Goal: Register for event/course

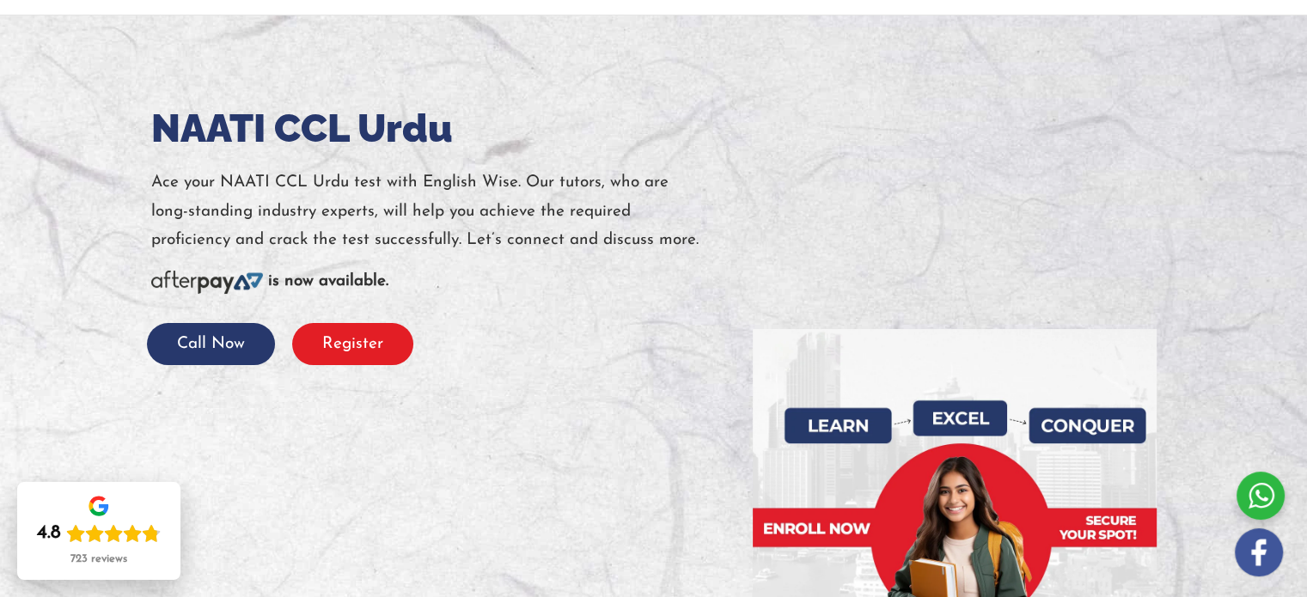
click at [351, 346] on button "Register" at bounding box center [352, 344] width 121 height 42
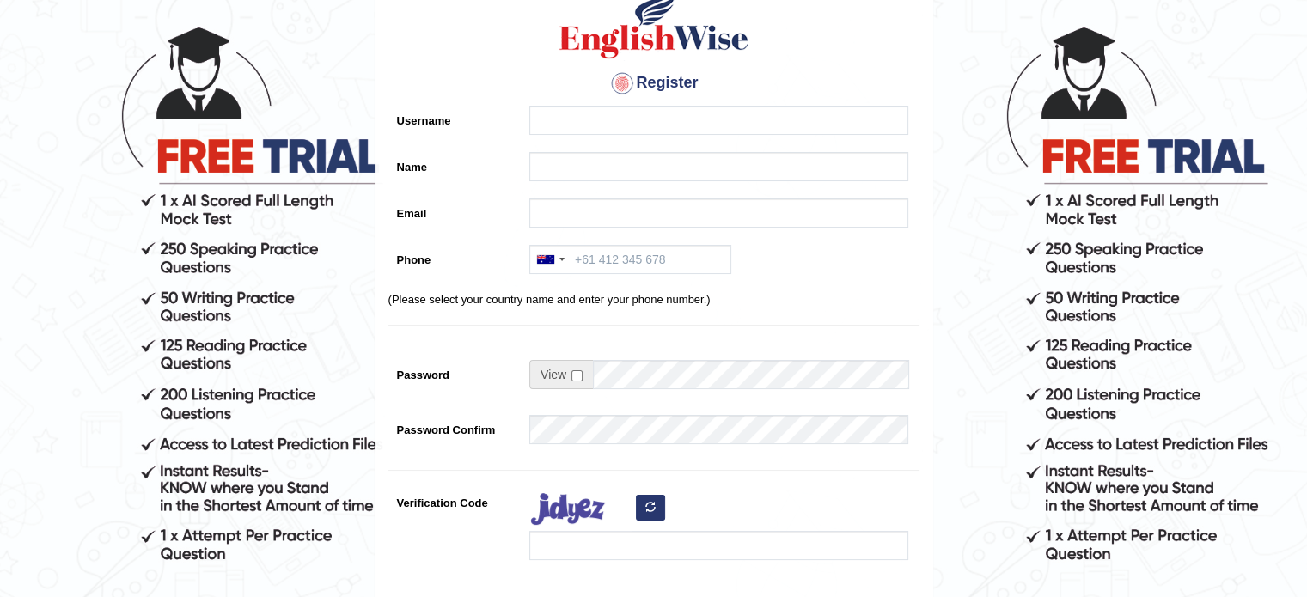
scroll to position [64, 0]
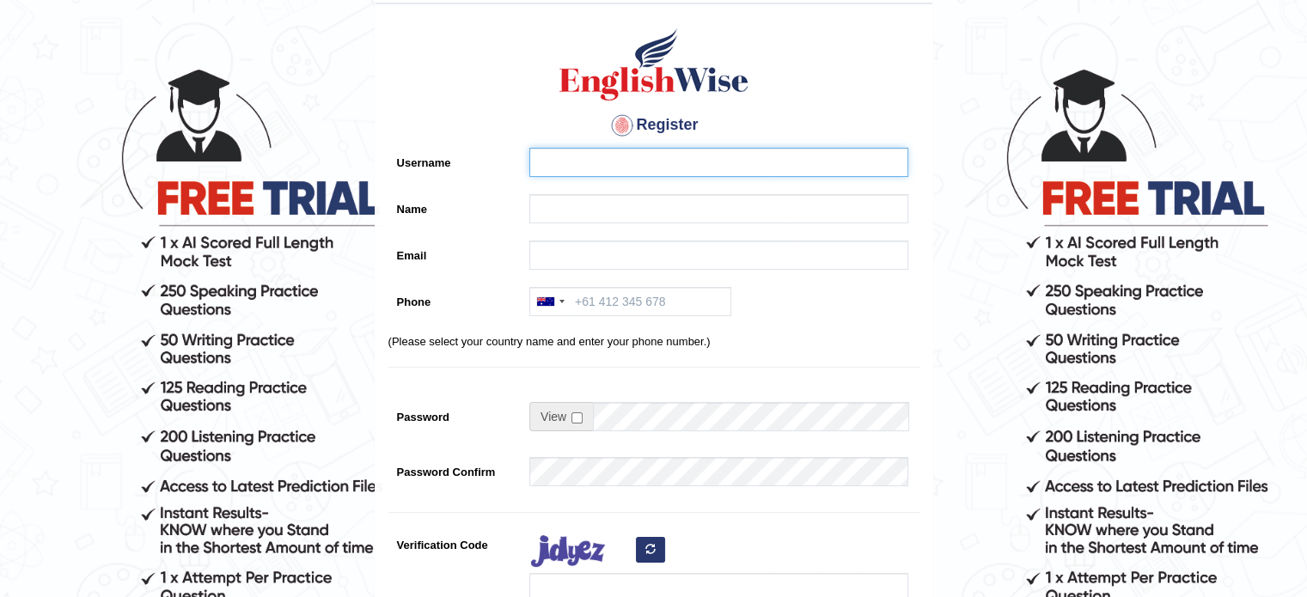
click at [642, 174] on input "Username" at bounding box center [718, 162] width 379 height 29
type input "ahanif"
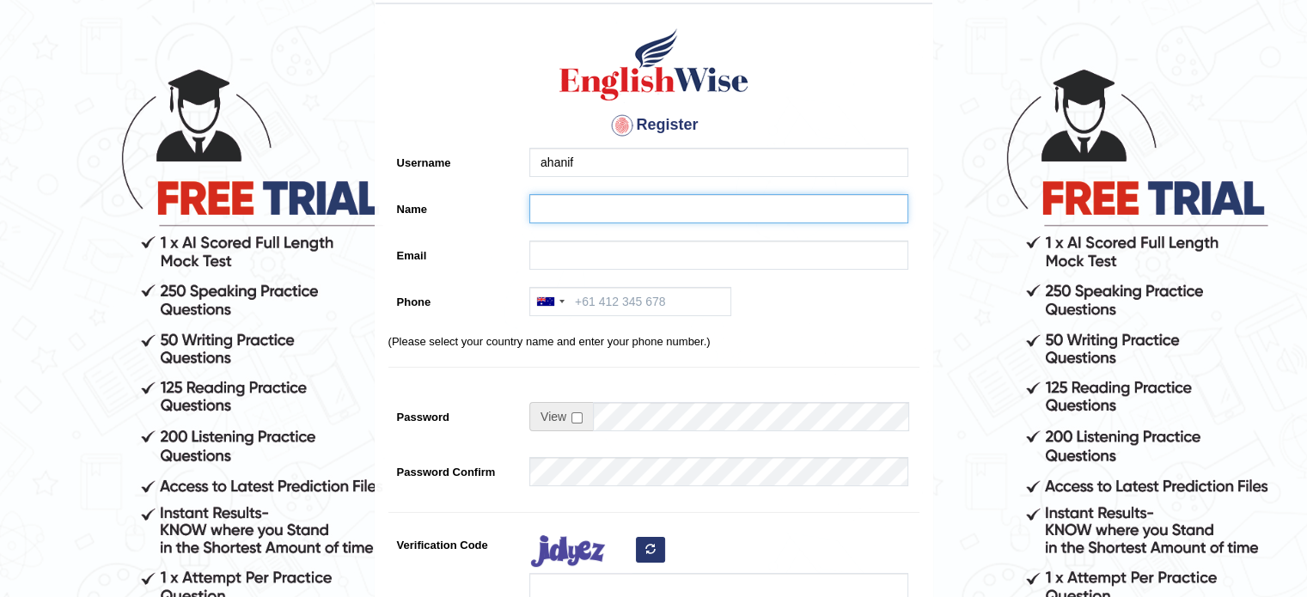
click at [647, 211] on input "Name" at bounding box center [718, 208] width 379 height 29
type input "Ariba"
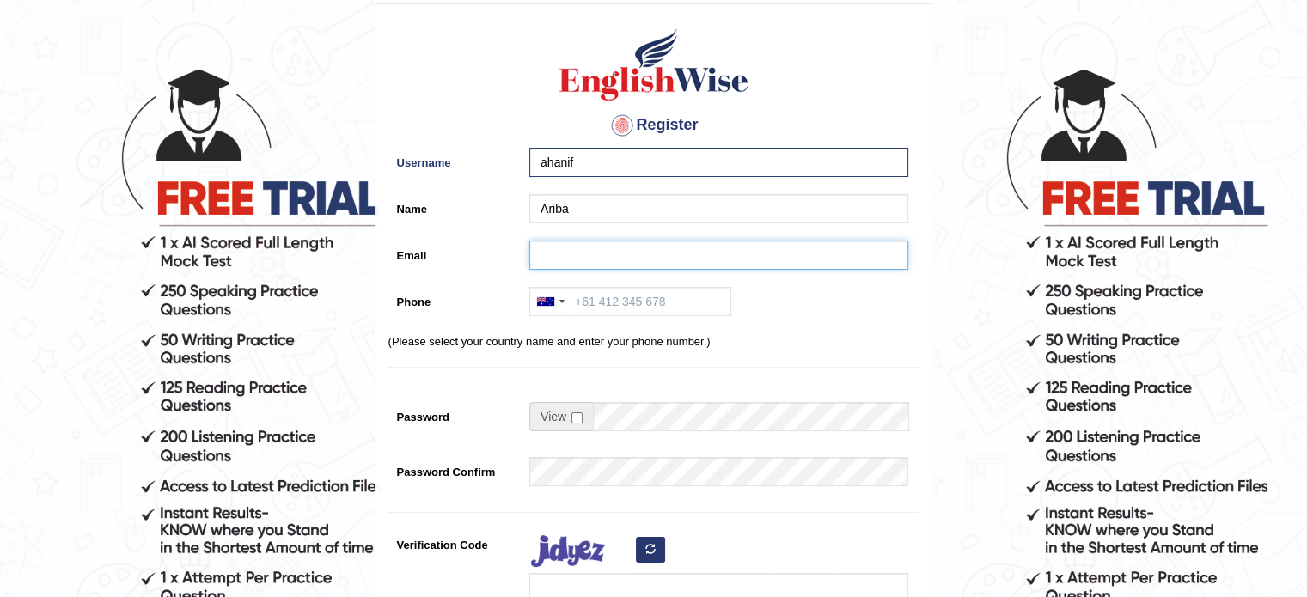
click at [649, 249] on input "Email" at bounding box center [718, 255] width 379 height 29
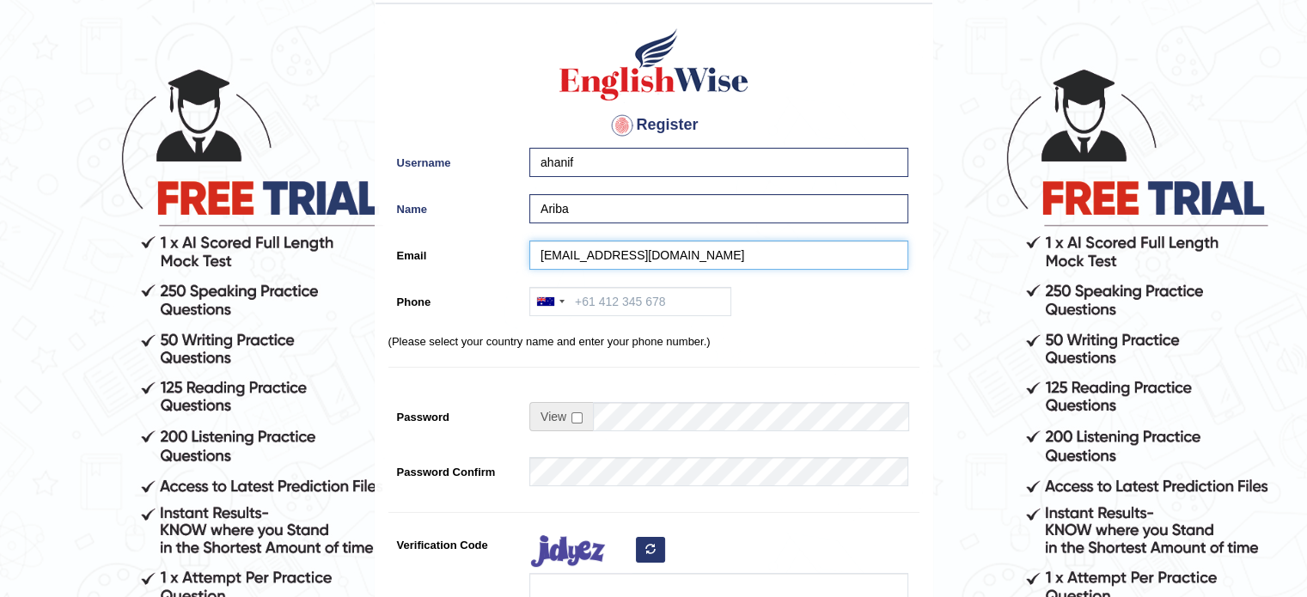
type input "ariba.hanif@ymail.com"
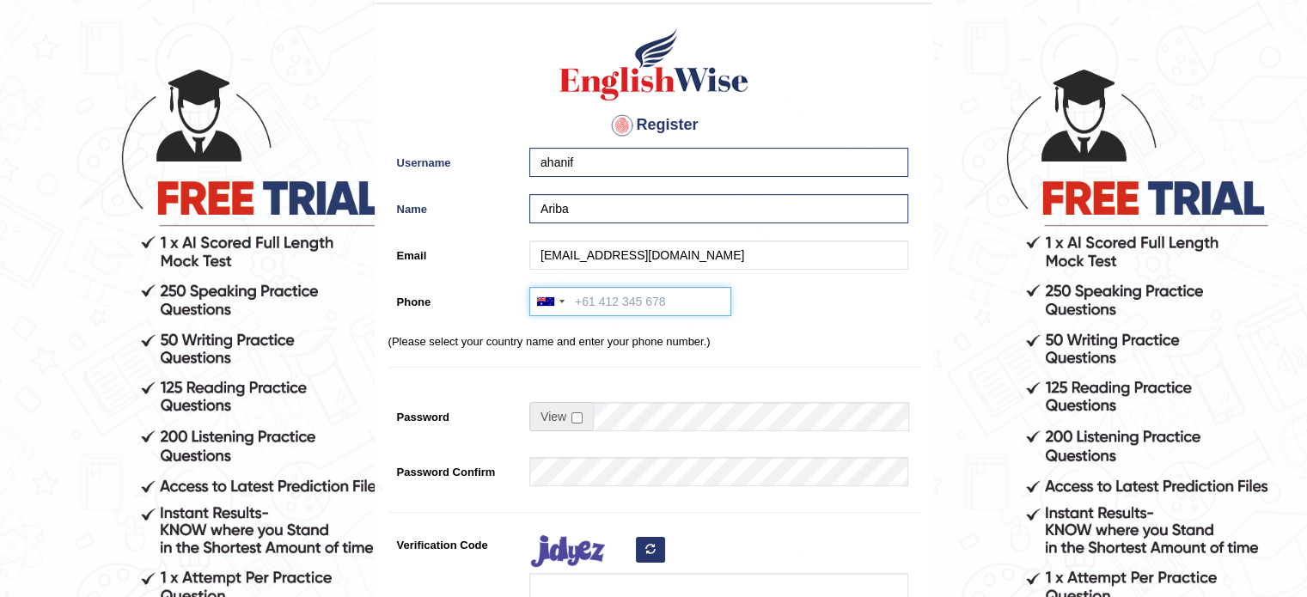
click at [641, 291] on input "Phone" at bounding box center [630, 301] width 202 height 29
type input "401749743"
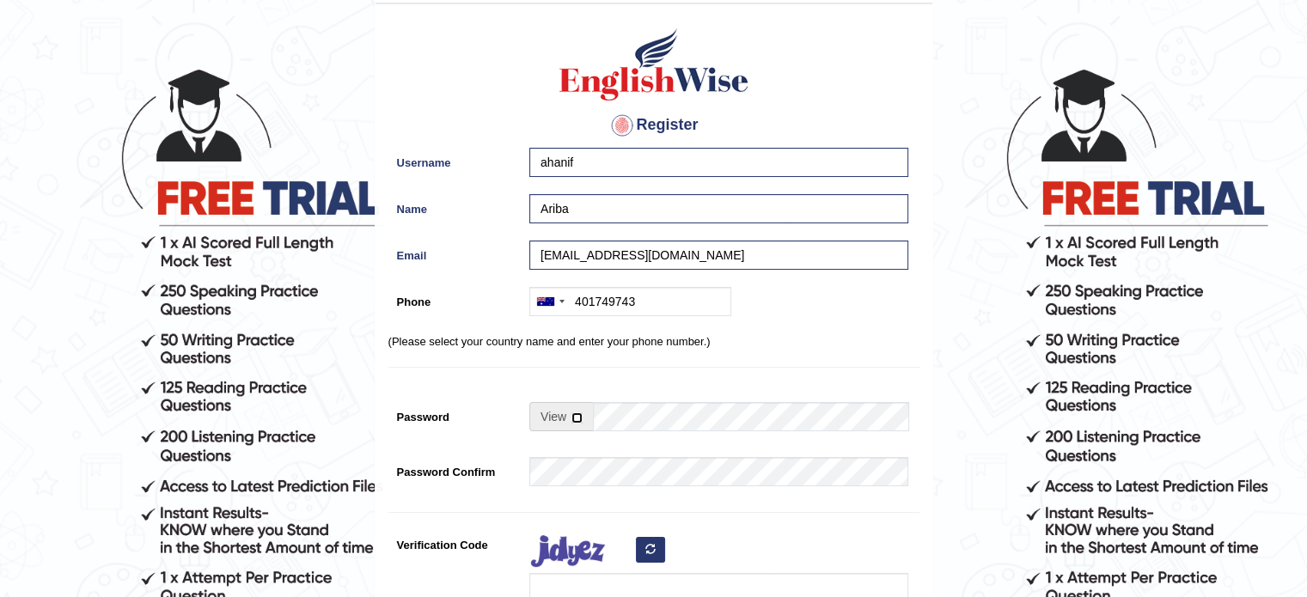
click at [578, 419] on input "checkbox" at bounding box center [576, 417] width 11 height 11
checkbox input "true"
click at [622, 415] on input "Password" at bounding box center [750, 416] width 315 height 29
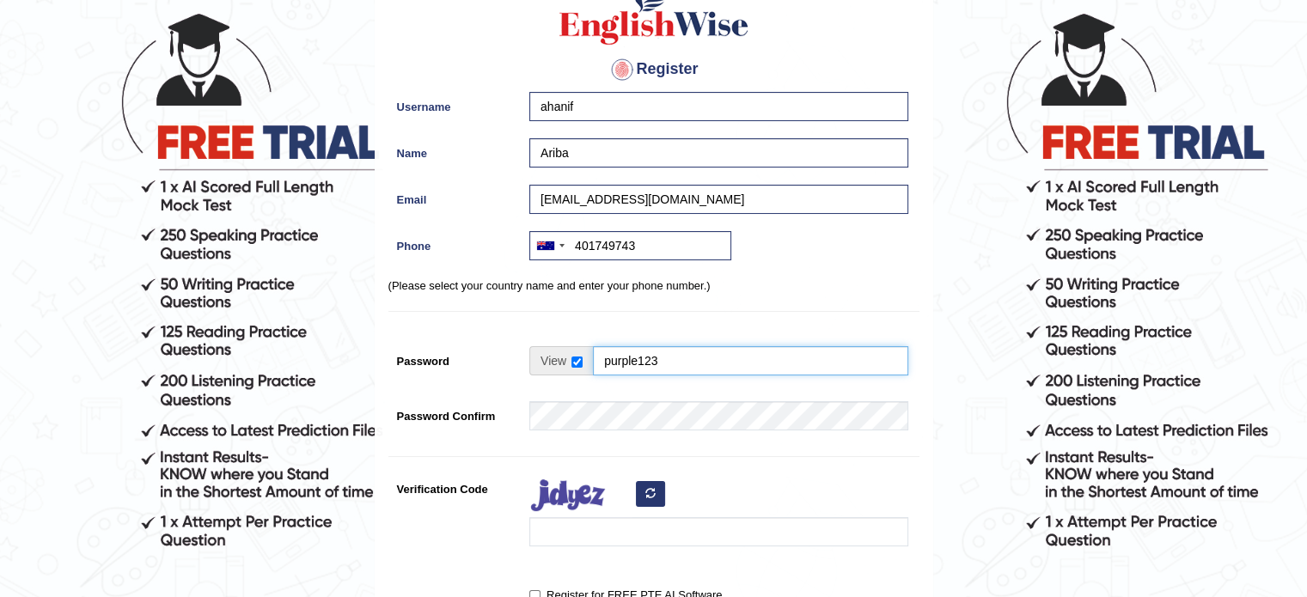
scroll to position [150, 0]
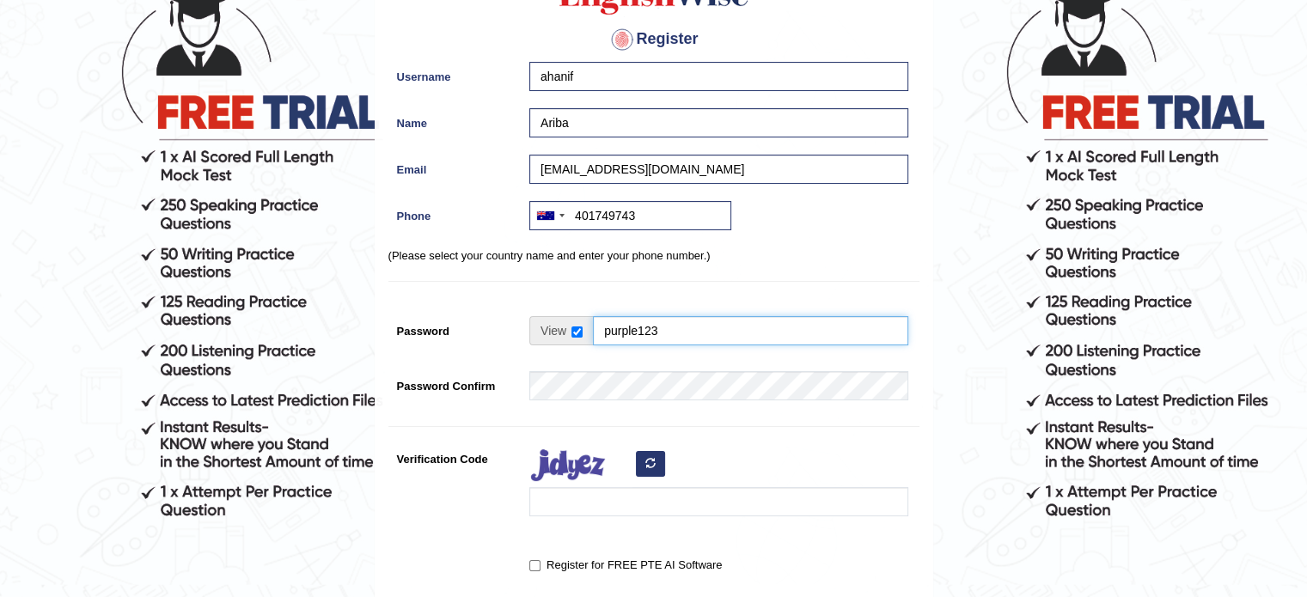
type input "purple123"
click at [601, 502] on input "Verification Code" at bounding box center [718, 501] width 379 height 29
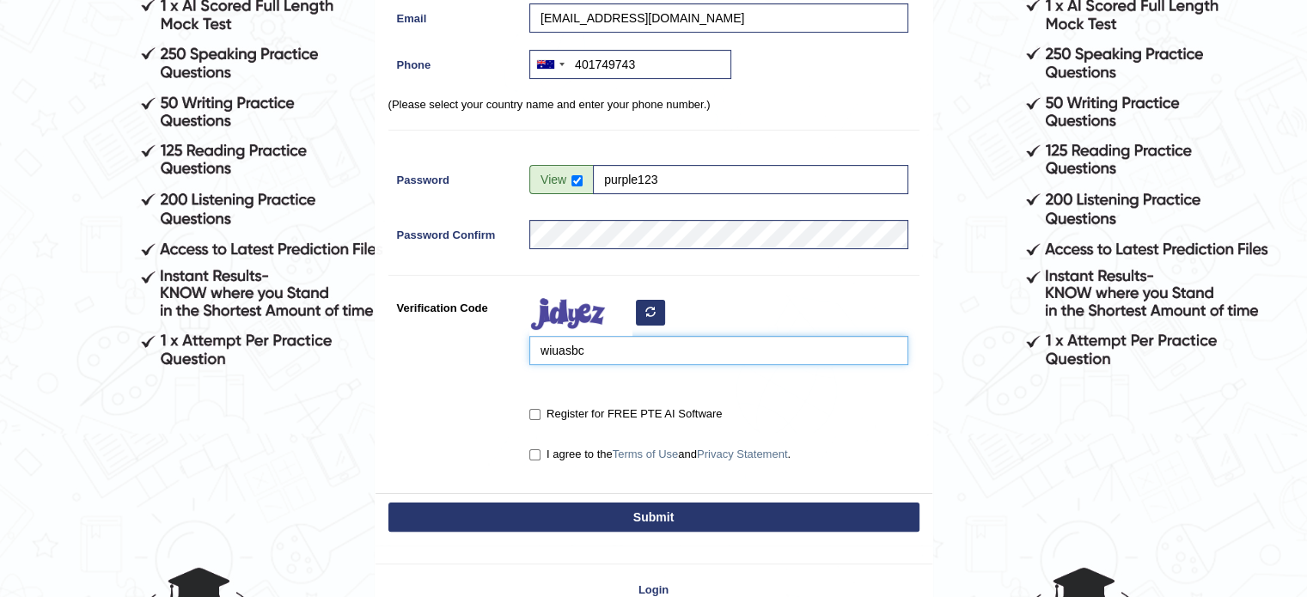
scroll to position [322, 0]
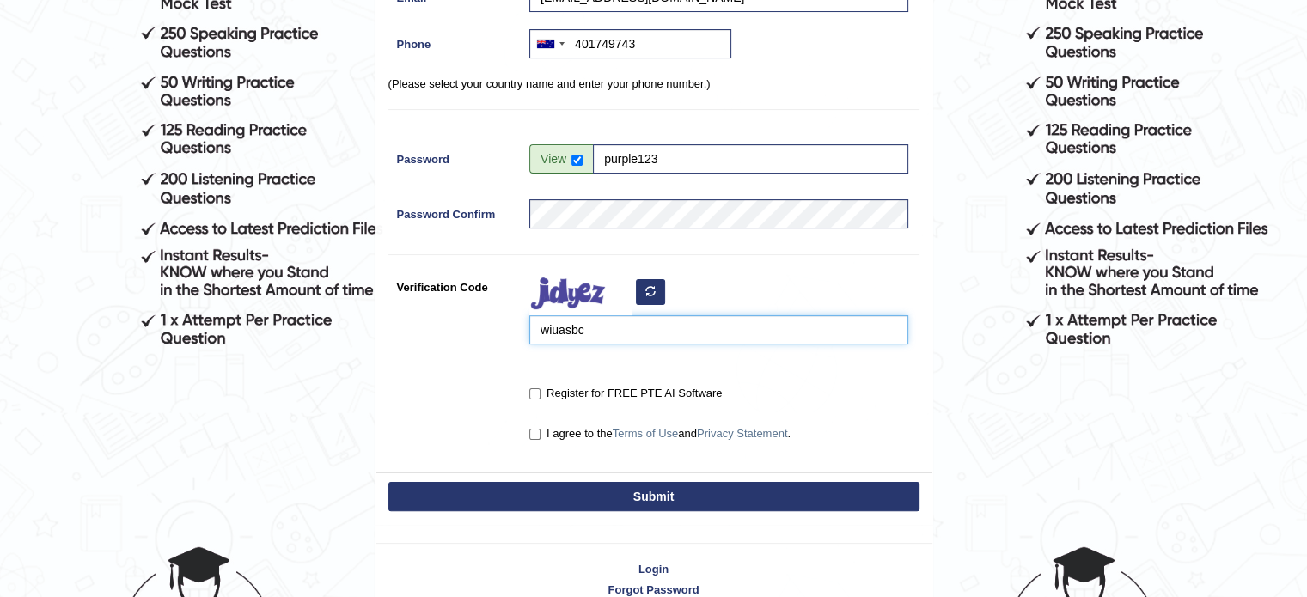
type input "wiuasbc"
click at [568, 438] on label "I agree to the Terms of Use and Privacy Statement ." at bounding box center [659, 433] width 261 height 17
click at [540, 438] on input "I agree to the Terms of Use and Privacy Statement ." at bounding box center [534, 434] width 11 height 11
checkbox input "true"
click at [591, 491] on button "Submit" at bounding box center [653, 496] width 531 height 29
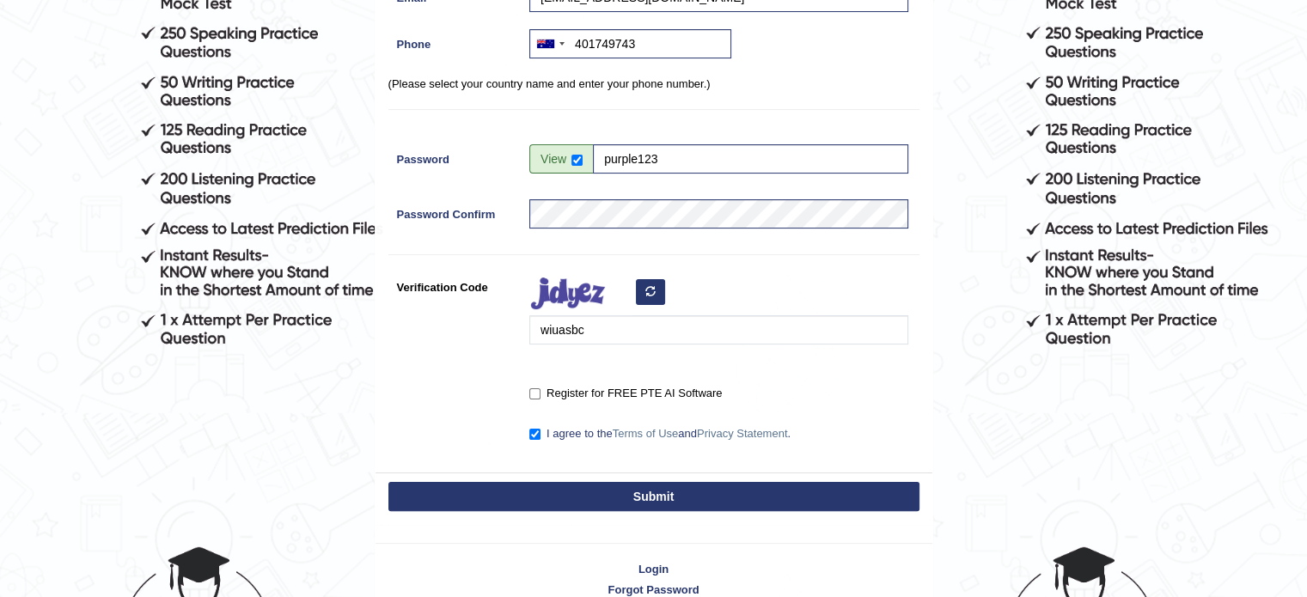
type input "+61401749743"
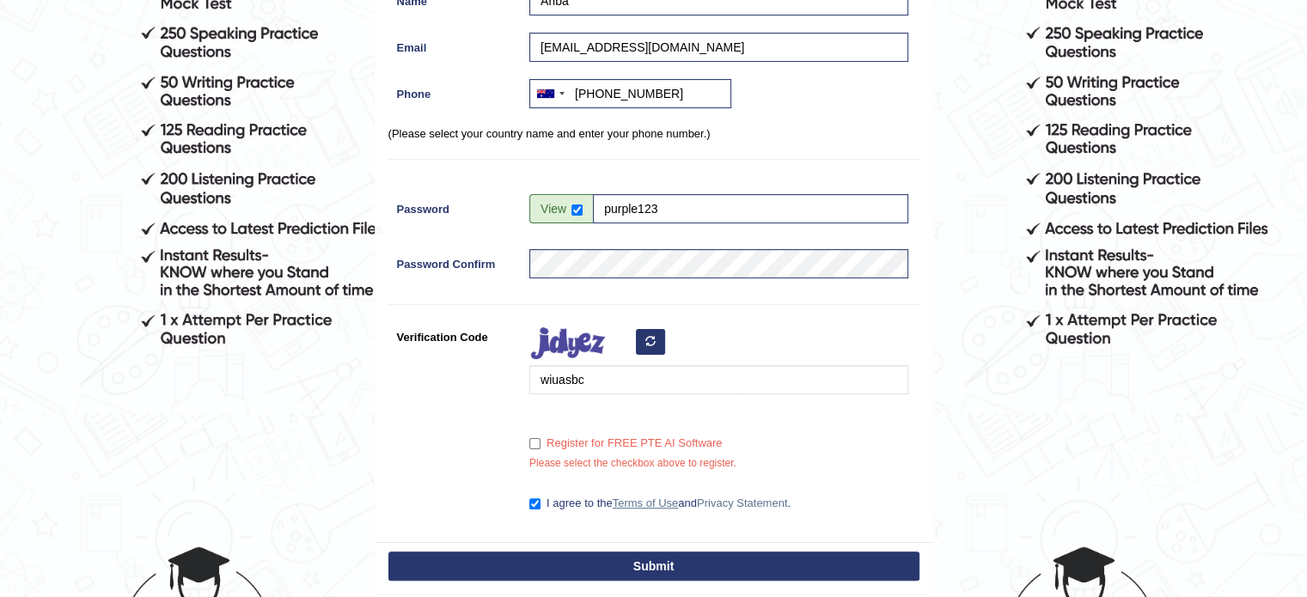
scroll to position [372, 0]
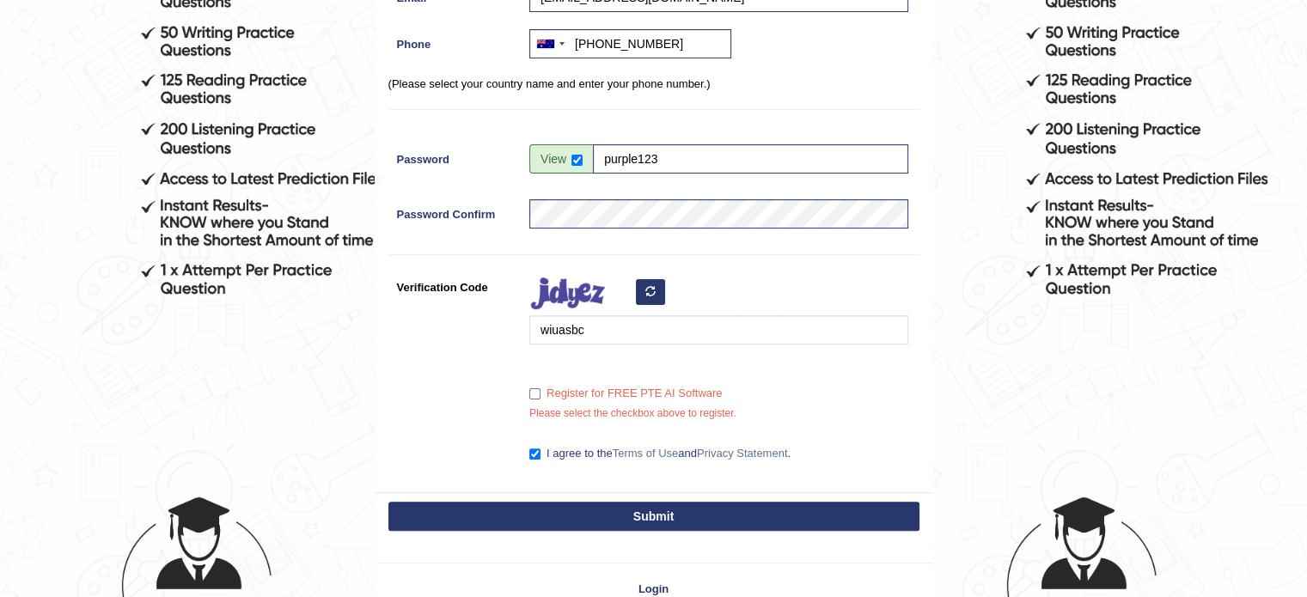
click at [571, 381] on div "Register for FREE PTE AI Software" at bounding box center [718, 390] width 379 height 23
click at [540, 389] on label "Register for FREE PTE AI Software" at bounding box center [625, 393] width 192 height 17
click at [540, 389] on input "Register for FREE PTE AI Software" at bounding box center [534, 393] width 11 height 11
checkbox input "true"
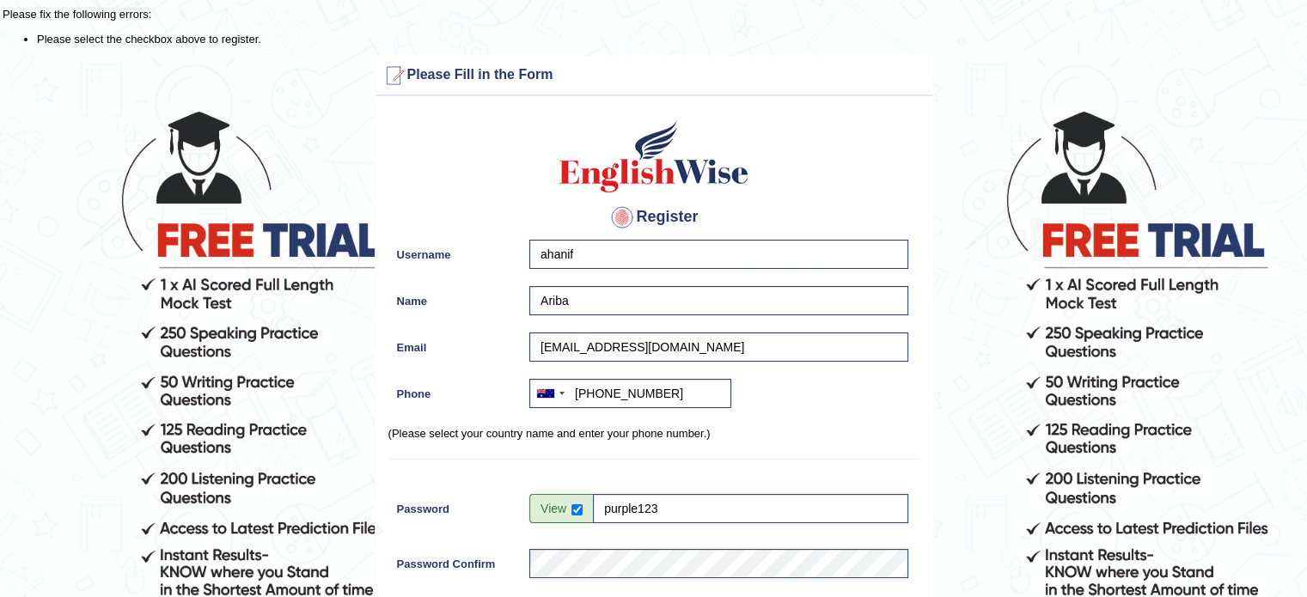
scroll to position [0, 0]
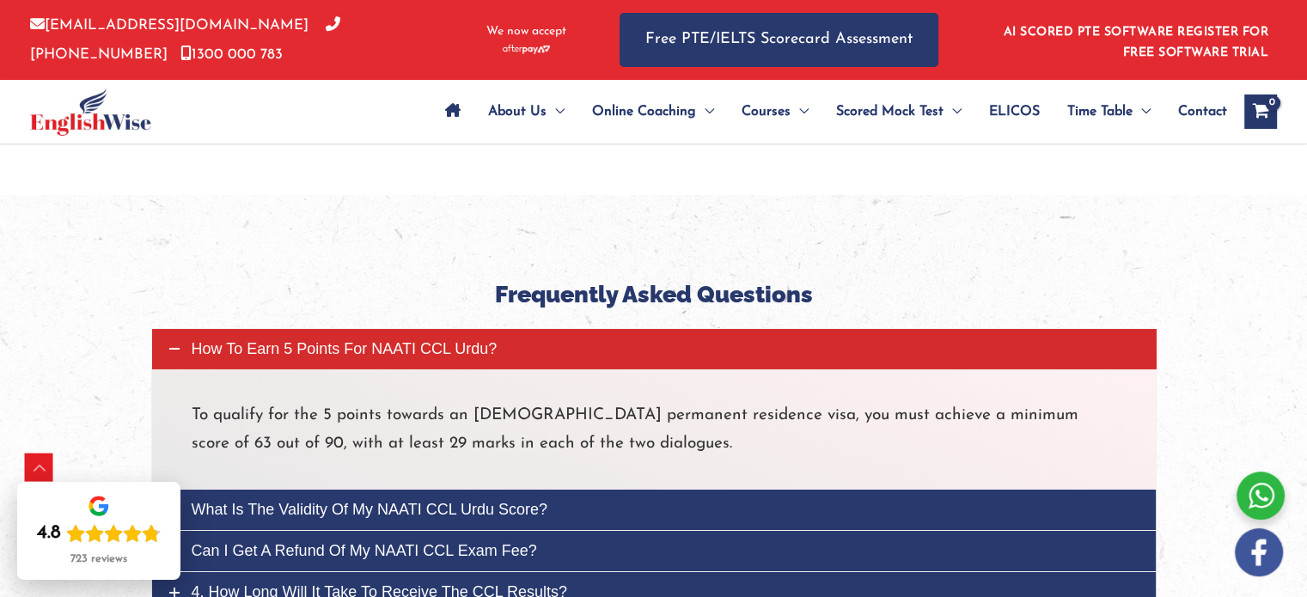
scroll to position [6003, 0]
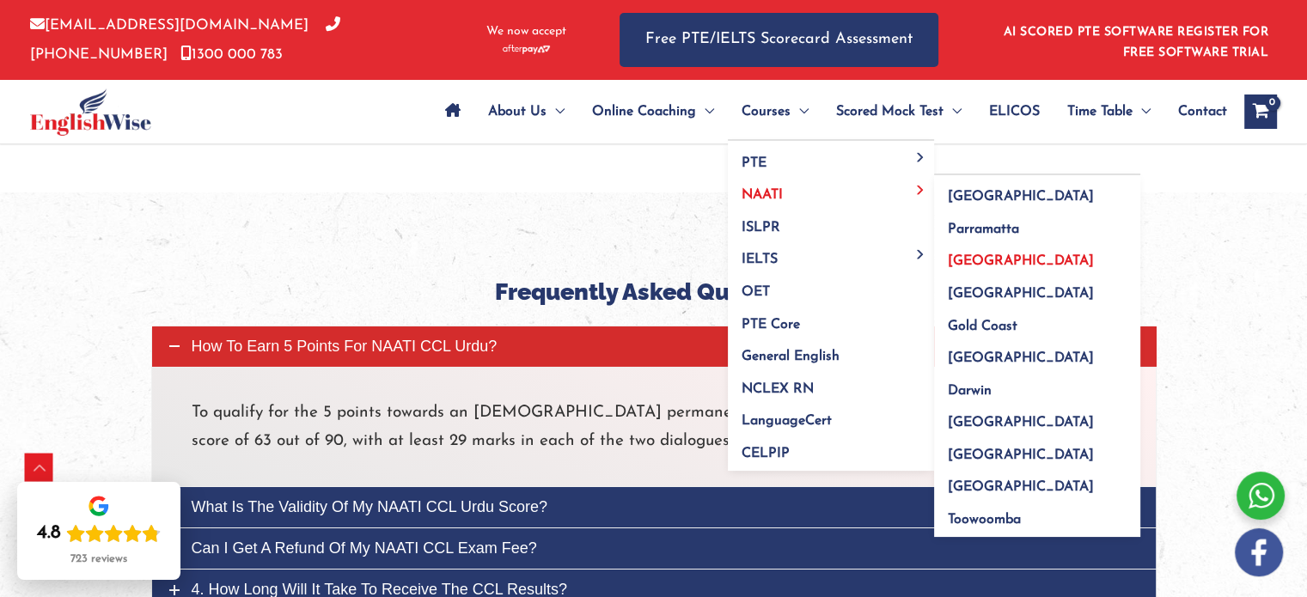
click at [966, 259] on span "Melbourne" at bounding box center [1021, 261] width 146 height 14
